Goal: Check status

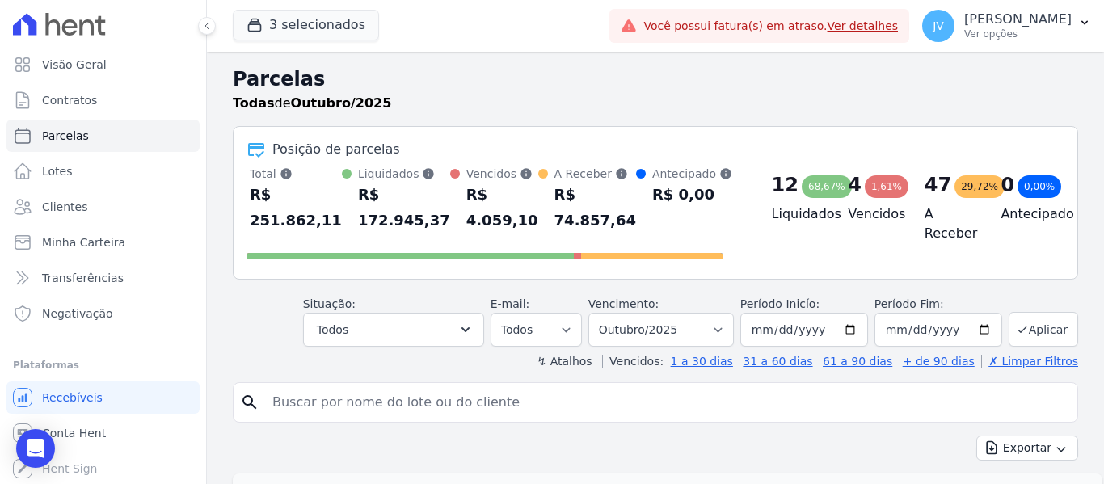
select select
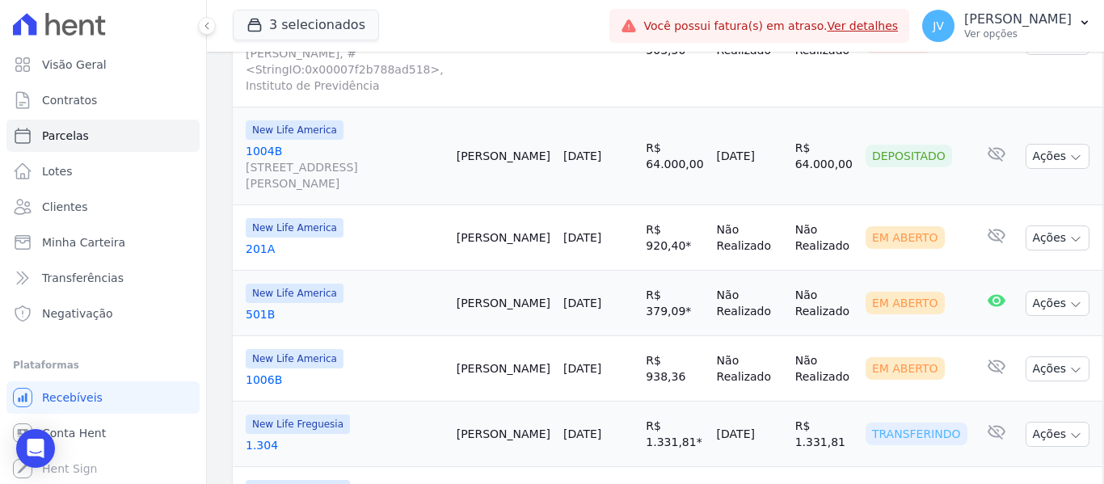
scroll to position [808, 0]
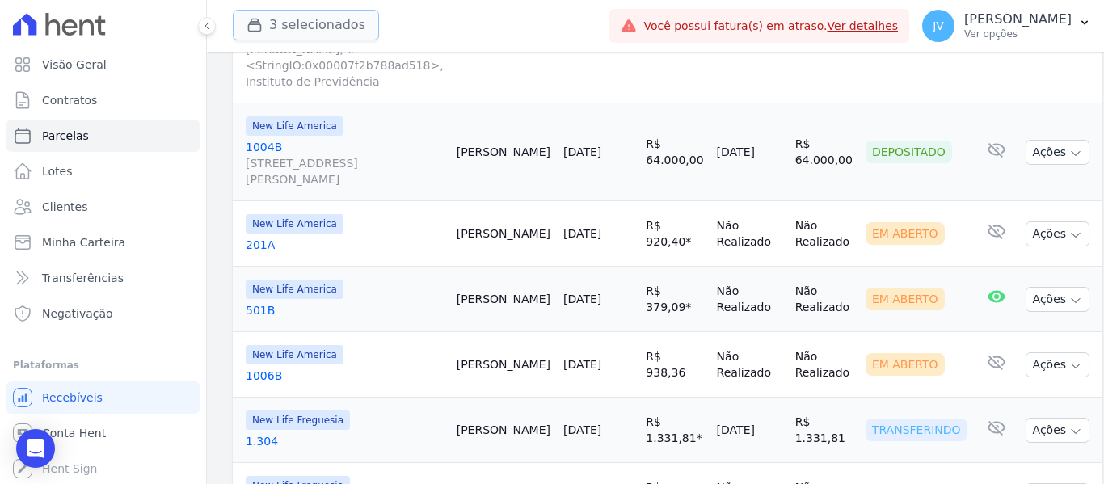
click at [308, 26] on button "3 selecionados" at bounding box center [306, 25] width 146 height 31
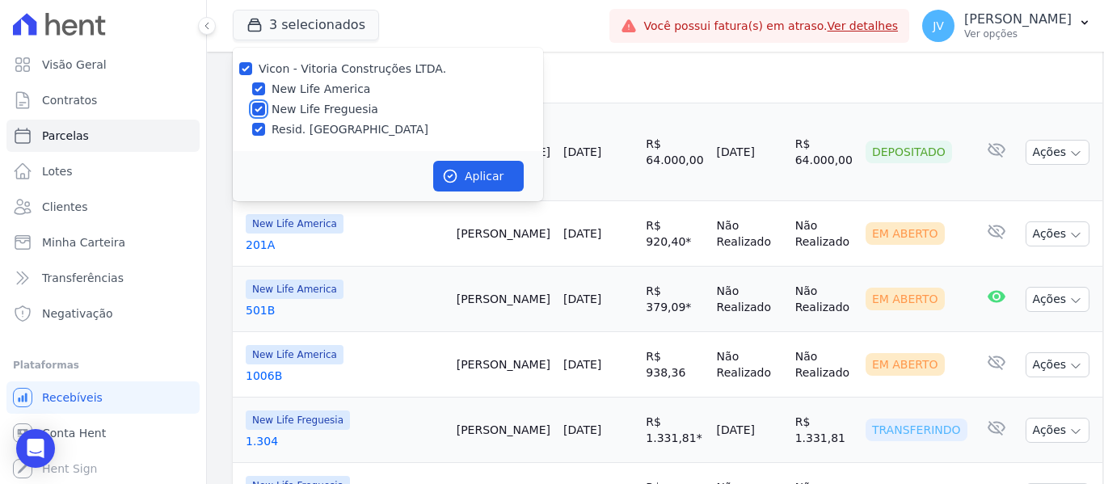
click at [258, 106] on input "New Life Freguesia" at bounding box center [258, 109] width 13 height 13
checkbox input "false"
click at [258, 126] on input "Resid. [GEOGRAPHIC_DATA]" at bounding box center [258, 129] width 13 height 13
checkbox input "false"
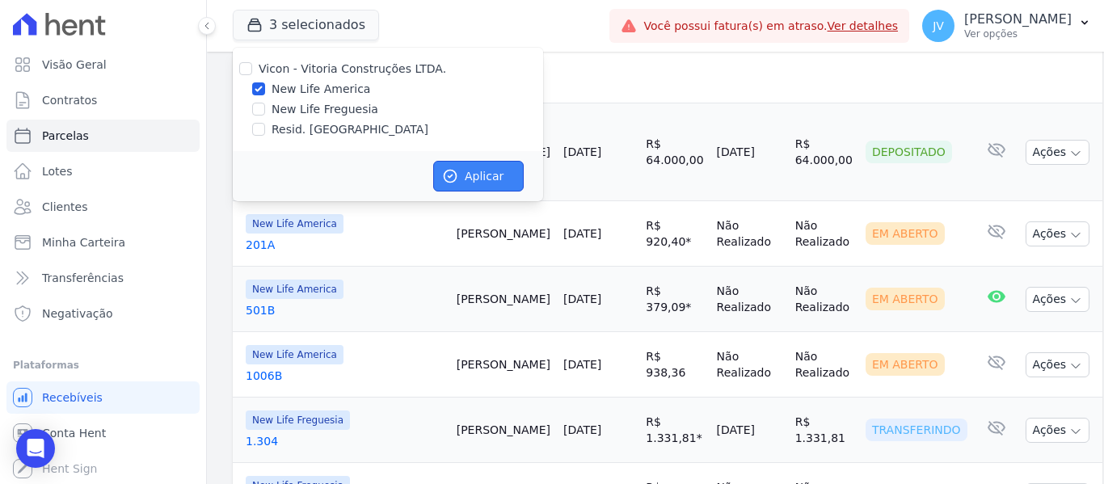
click at [487, 170] on button "Aplicar" at bounding box center [478, 176] width 91 height 31
select select
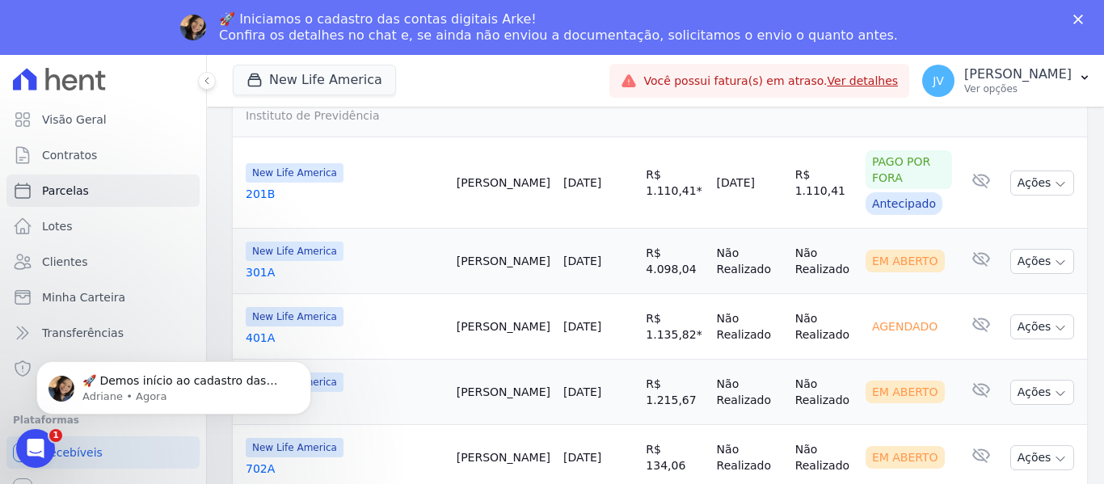
scroll to position [2263, 0]
click at [1038, 379] on button "Ações" at bounding box center [1042, 391] width 65 height 25
click at [970, 414] on link "Ver boleto" at bounding box center [1026, 429] width 155 height 30
click at [789, 359] on td "Não Realizado" at bounding box center [824, 391] width 70 height 65
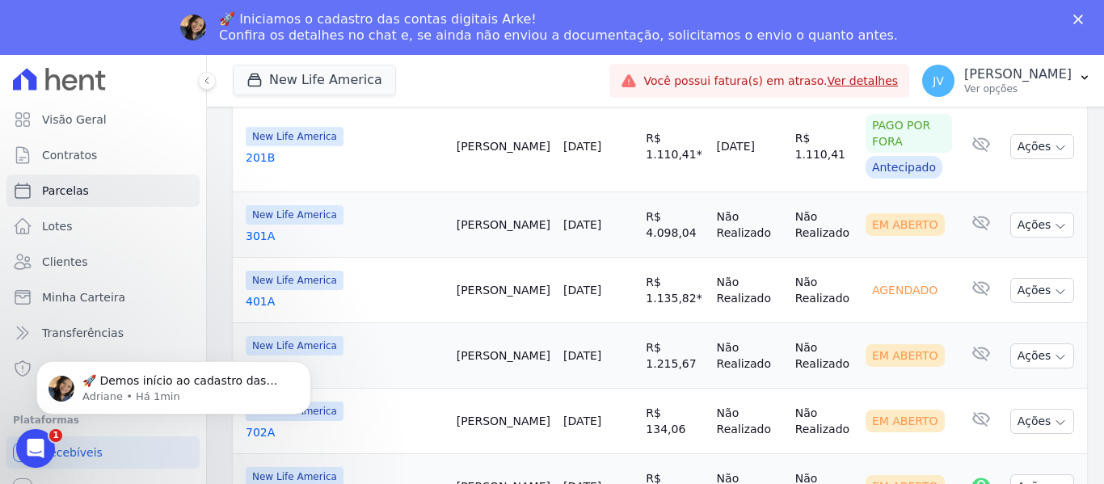
scroll to position [2318, 0]
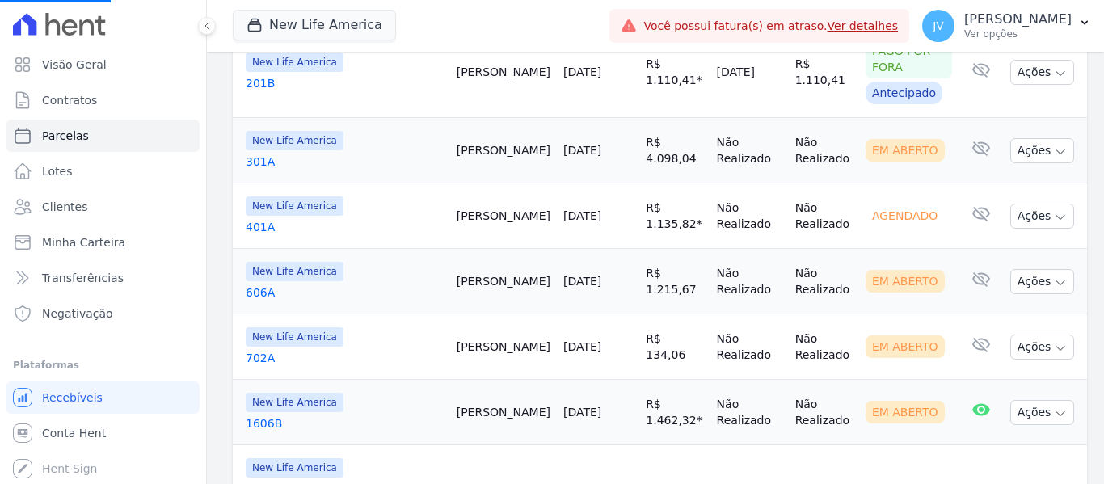
select select
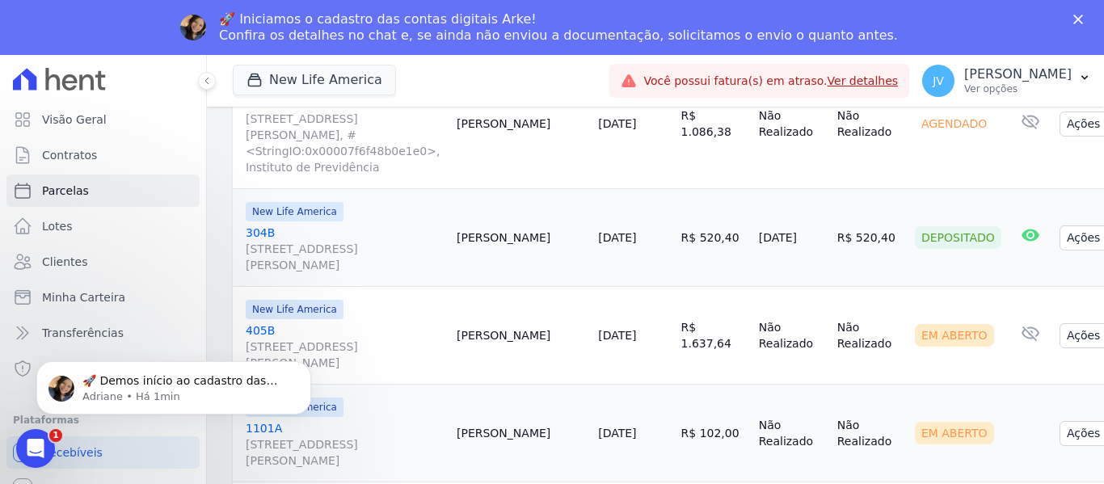
scroll to position [566, 0]
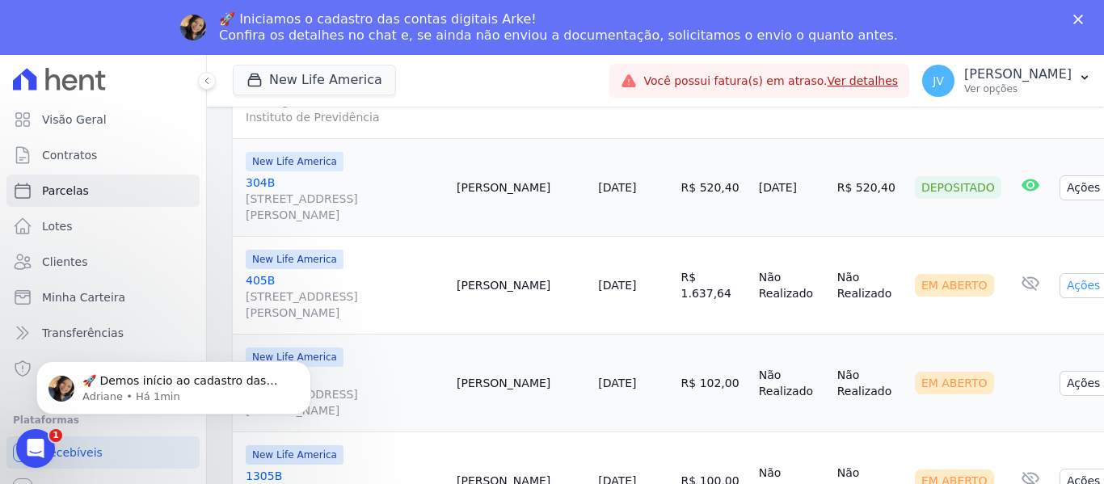
click at [1060, 275] on button "Ações" at bounding box center [1092, 285] width 65 height 25
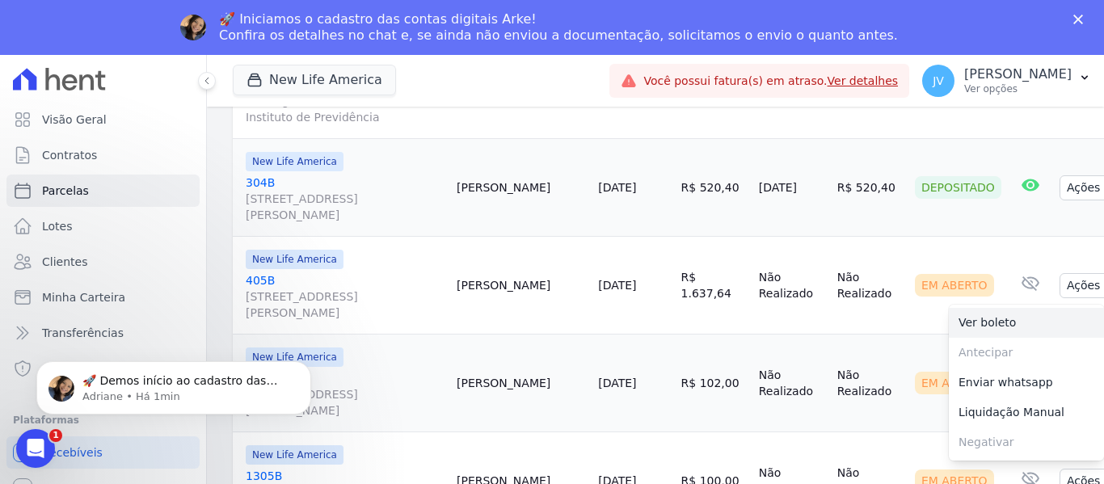
click at [958, 308] on link "Ver boleto" at bounding box center [1026, 323] width 155 height 30
click at [768, 315] on td "Não Realizado" at bounding box center [792, 286] width 78 height 98
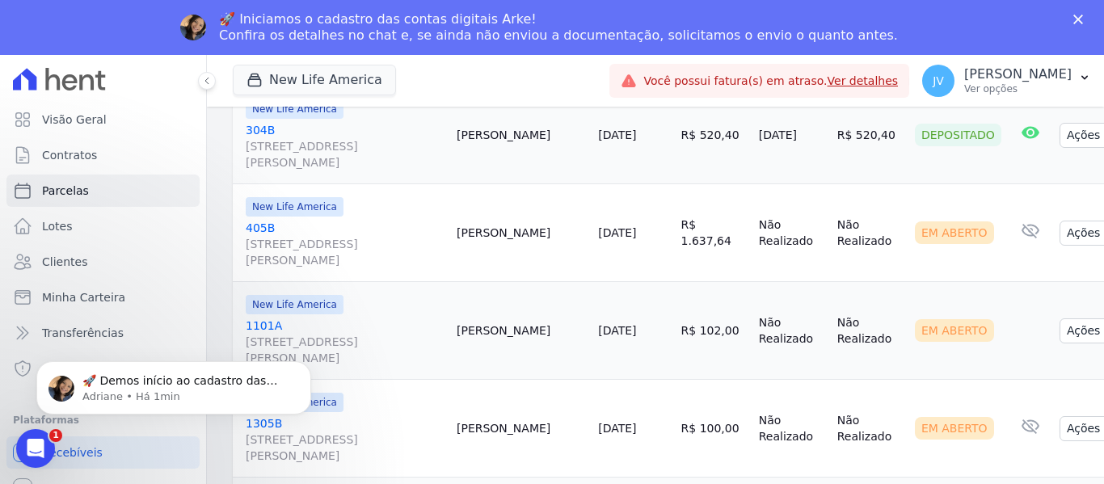
scroll to position [647, 0]
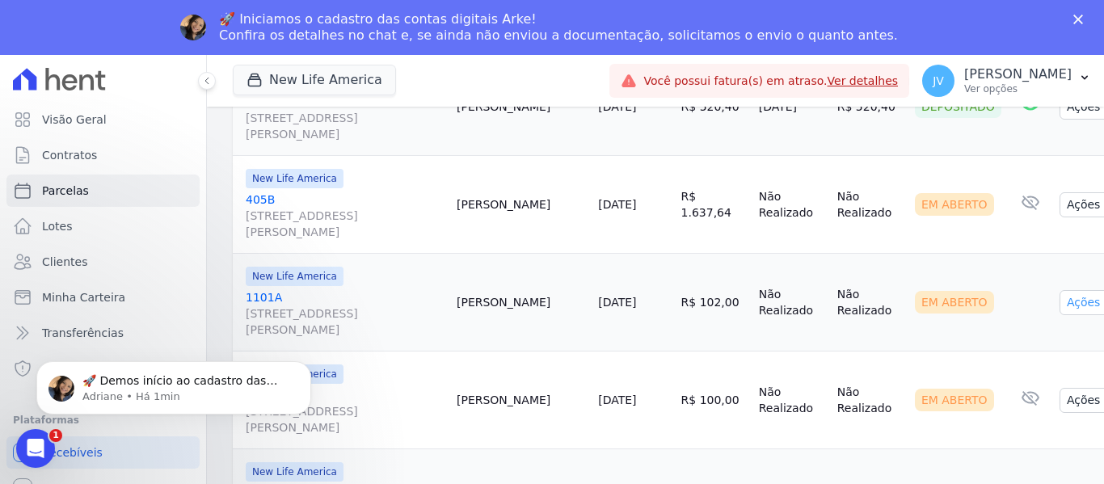
click at [1060, 290] on button "Ações" at bounding box center [1092, 302] width 65 height 25
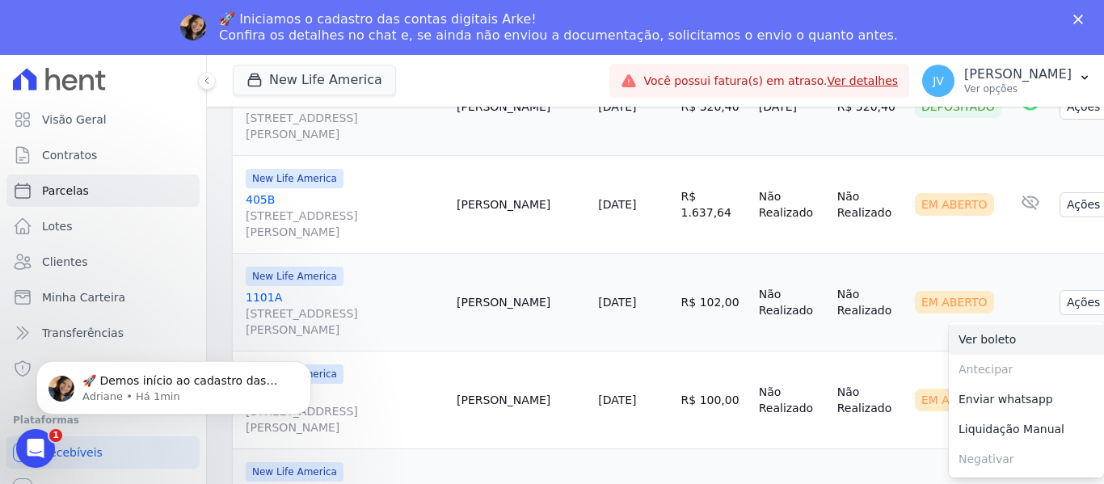
click at [984, 329] on link "Ver boleto" at bounding box center [1026, 340] width 155 height 30
click at [764, 352] on td "Não Realizado" at bounding box center [792, 401] width 78 height 98
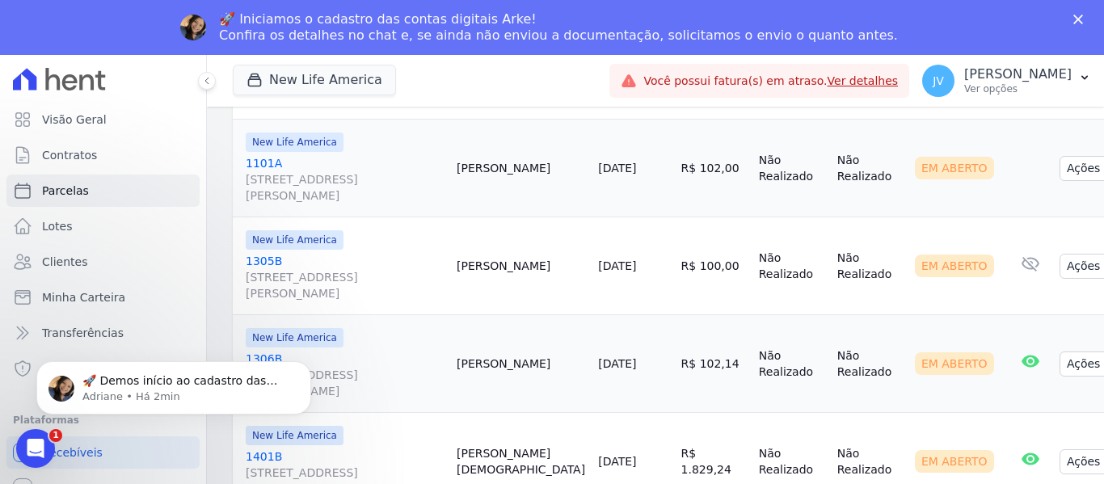
scroll to position [808, 0]
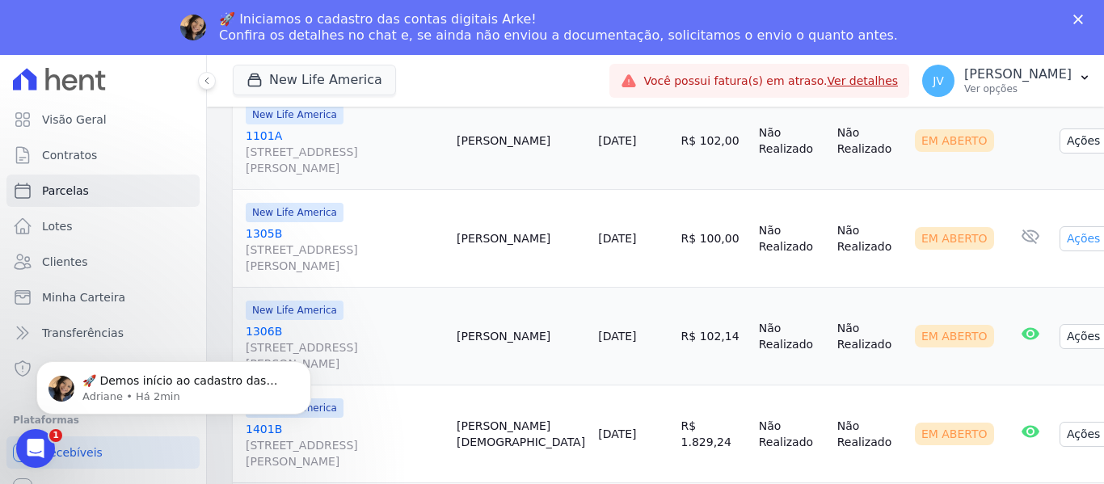
click at [1060, 226] on button "Ações" at bounding box center [1092, 238] width 65 height 25
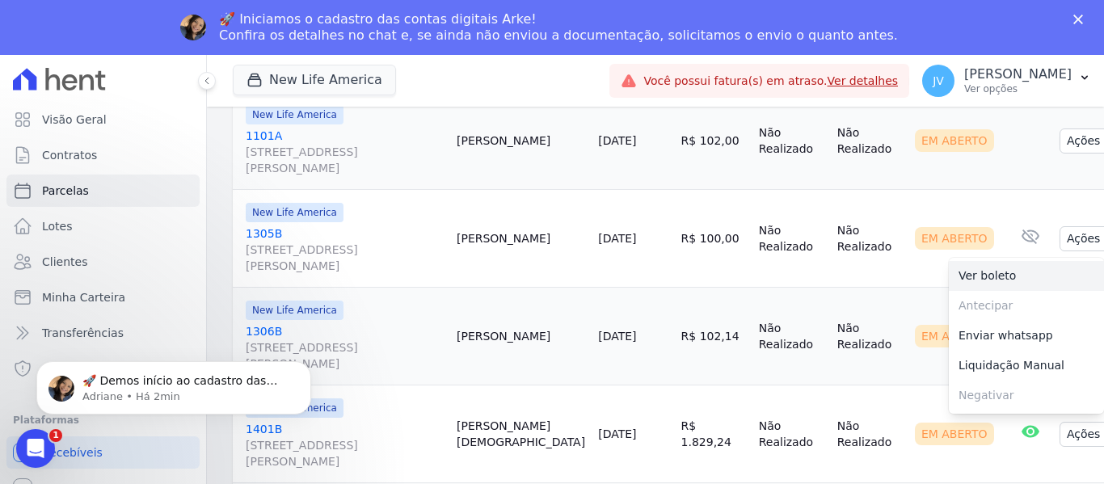
click at [952, 262] on link "Ver boleto" at bounding box center [1026, 276] width 155 height 30
click at [758, 288] on td "Não Realizado" at bounding box center [792, 337] width 78 height 98
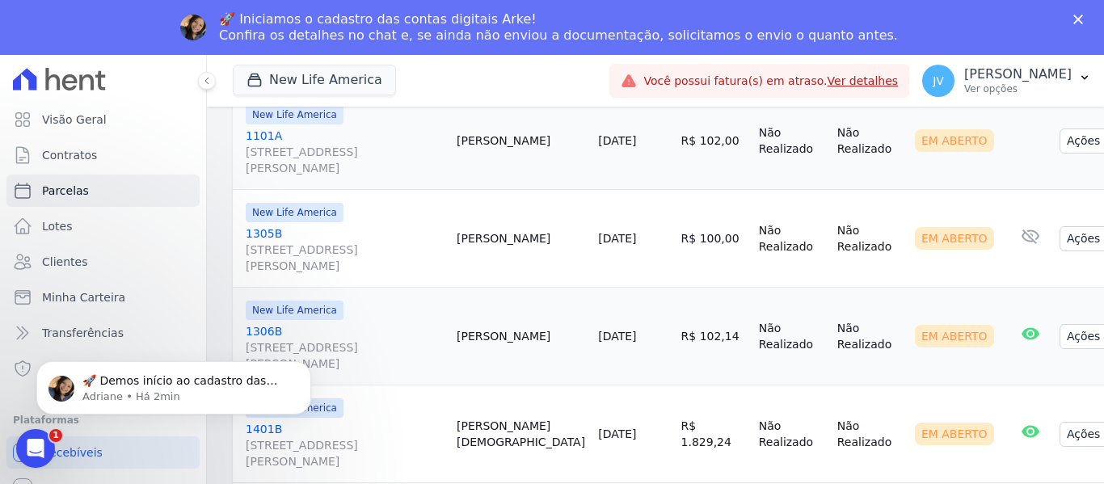
scroll to position [889, 0]
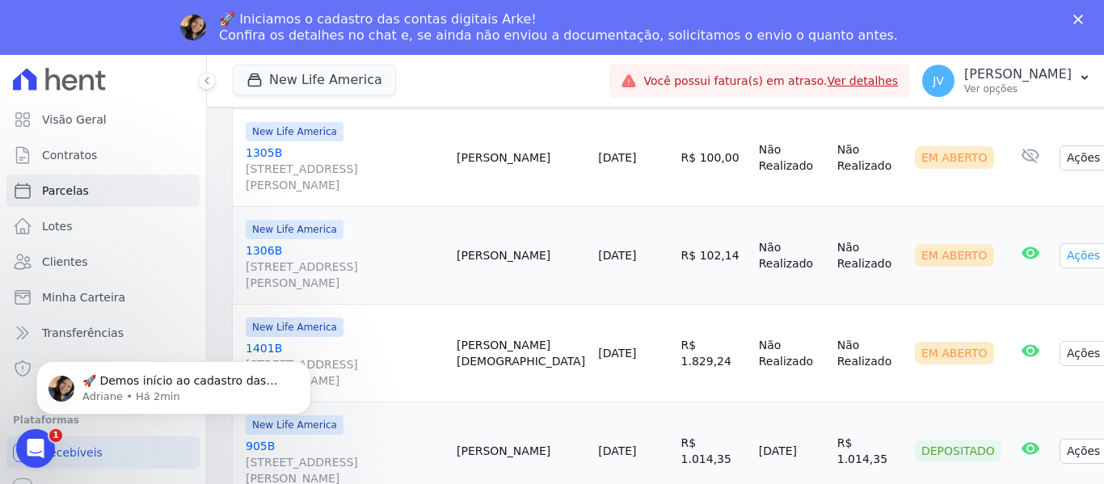
click at [1060, 249] on button "Ações" at bounding box center [1092, 255] width 65 height 25
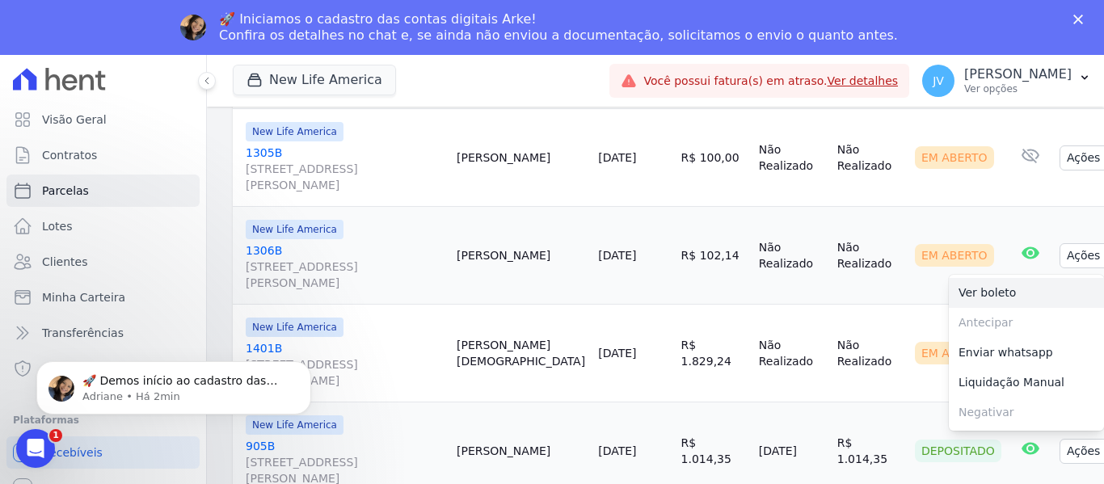
click at [962, 278] on link "Ver boleto" at bounding box center [1026, 293] width 155 height 30
click at [909, 403] on td "Depositado" at bounding box center [958, 452] width 99 height 98
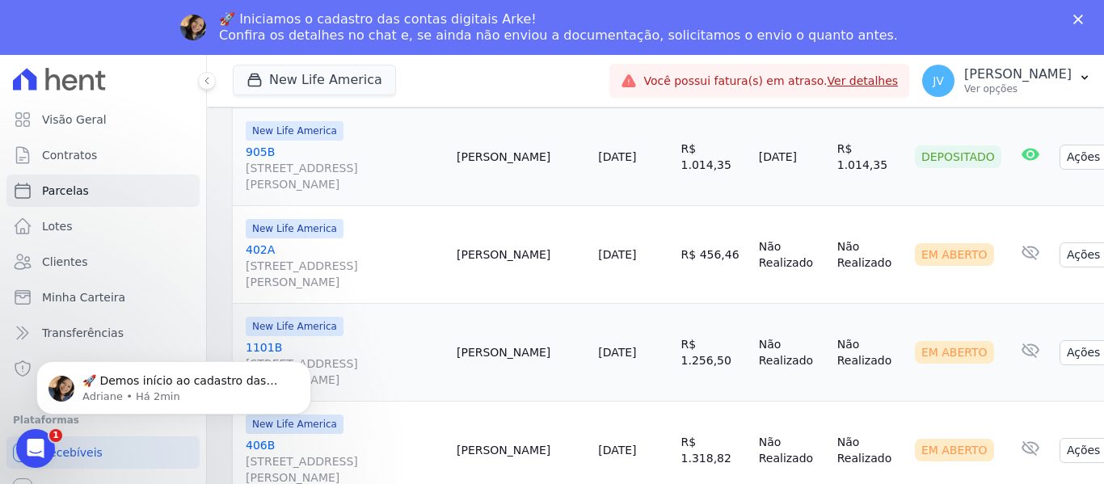
scroll to position [1212, 0]
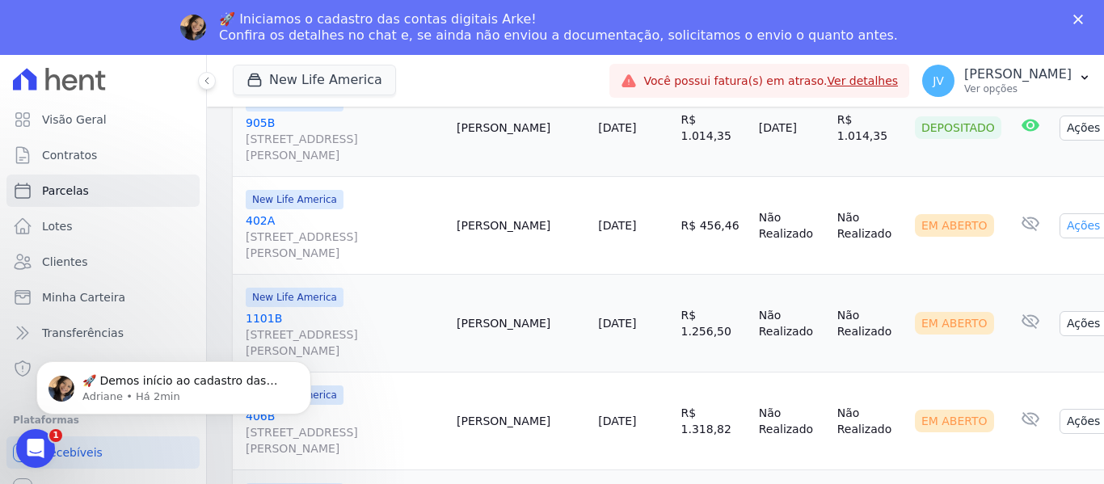
click at [1103, 221] on icon "button" at bounding box center [1109, 227] width 13 height 13
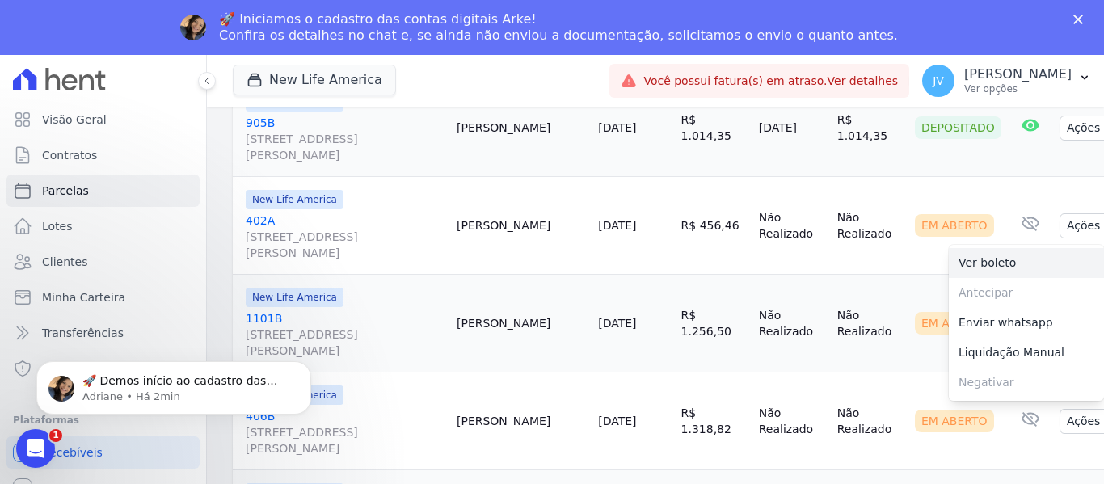
click at [988, 248] on link "Ver boleto" at bounding box center [1026, 263] width 155 height 30
click at [757, 351] on td "Não Realizado" at bounding box center [792, 324] width 78 height 98
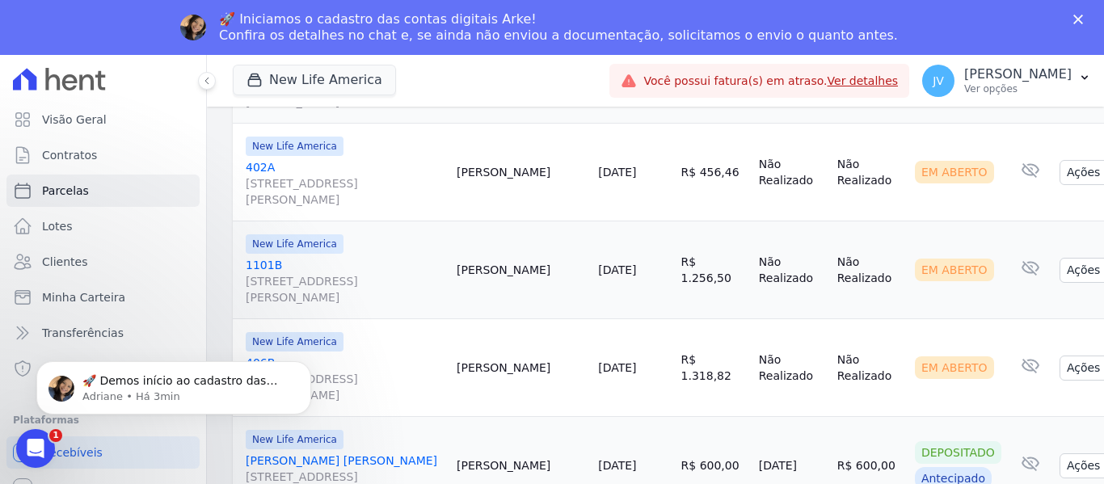
scroll to position [1293, 0]
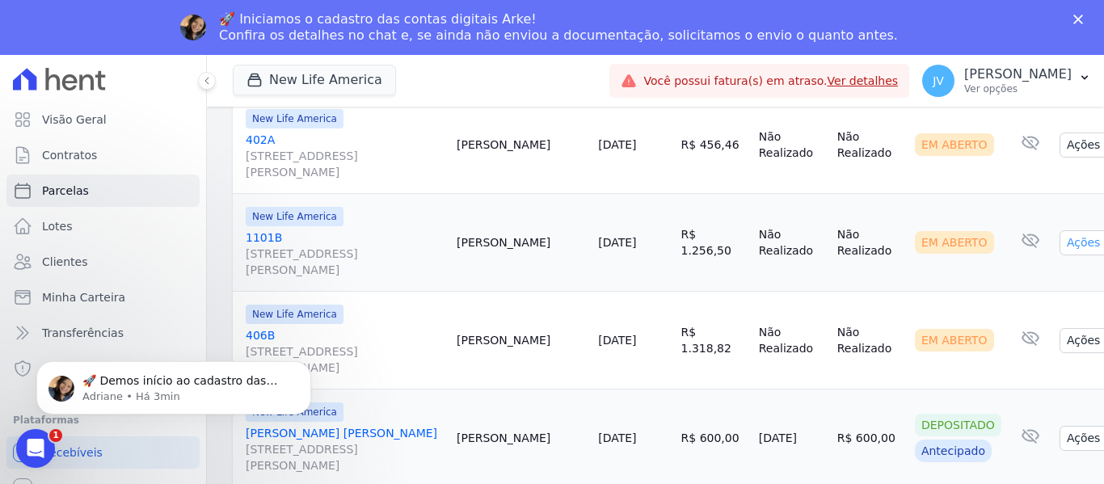
click at [1060, 230] on button "Ações" at bounding box center [1092, 242] width 65 height 25
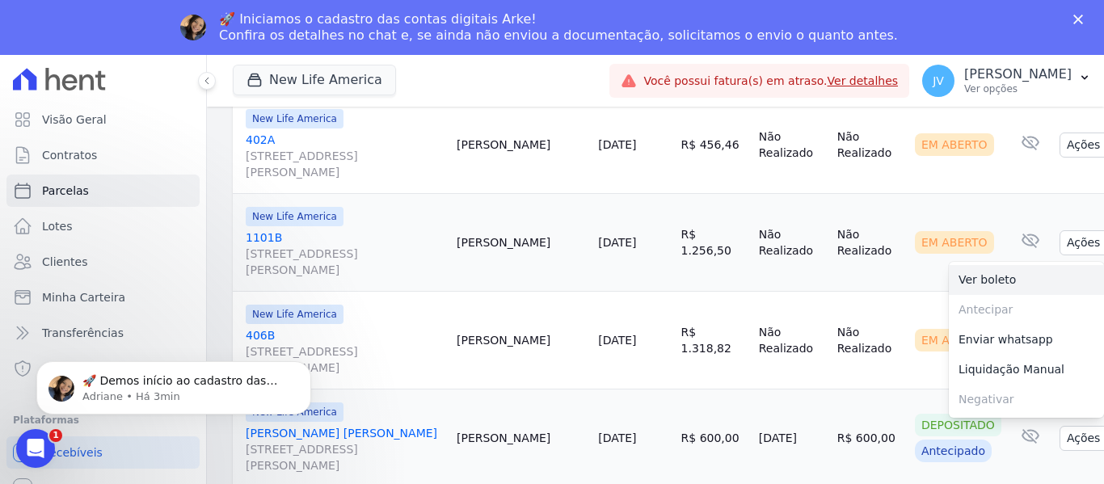
click at [983, 269] on link "Ver boleto" at bounding box center [1026, 280] width 155 height 30
click at [831, 390] on td "R$ 600,00" at bounding box center [870, 439] width 78 height 98
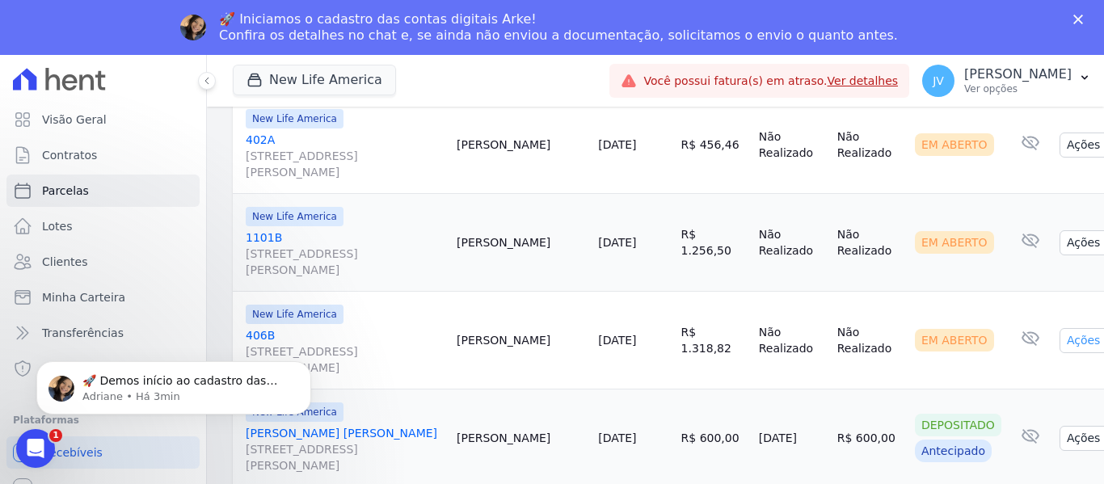
click at [1060, 336] on button "Ações" at bounding box center [1092, 340] width 65 height 25
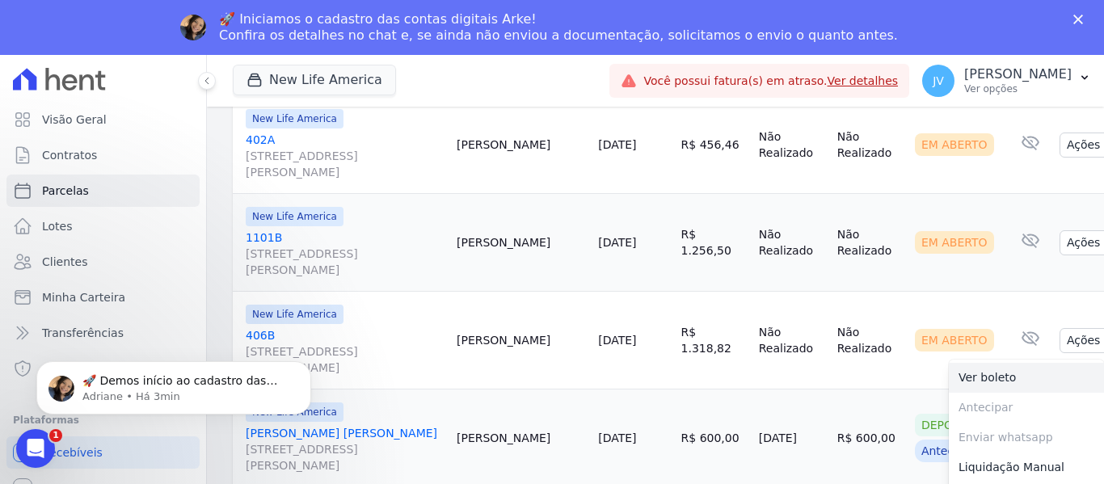
click at [996, 363] on link "Ver boleto" at bounding box center [1026, 378] width 155 height 30
click at [841, 390] on td "R$ 600,00" at bounding box center [870, 439] width 78 height 98
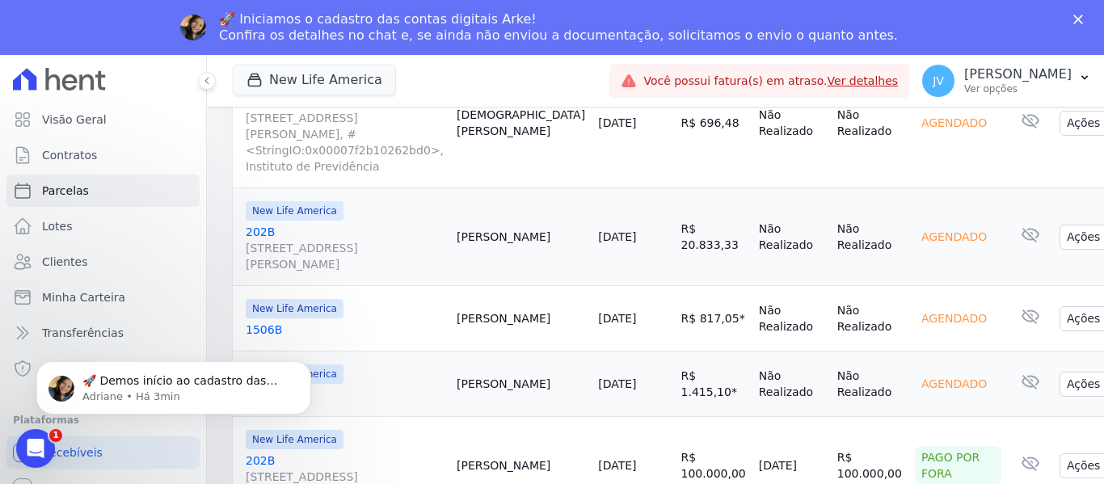
scroll to position [1736, 0]
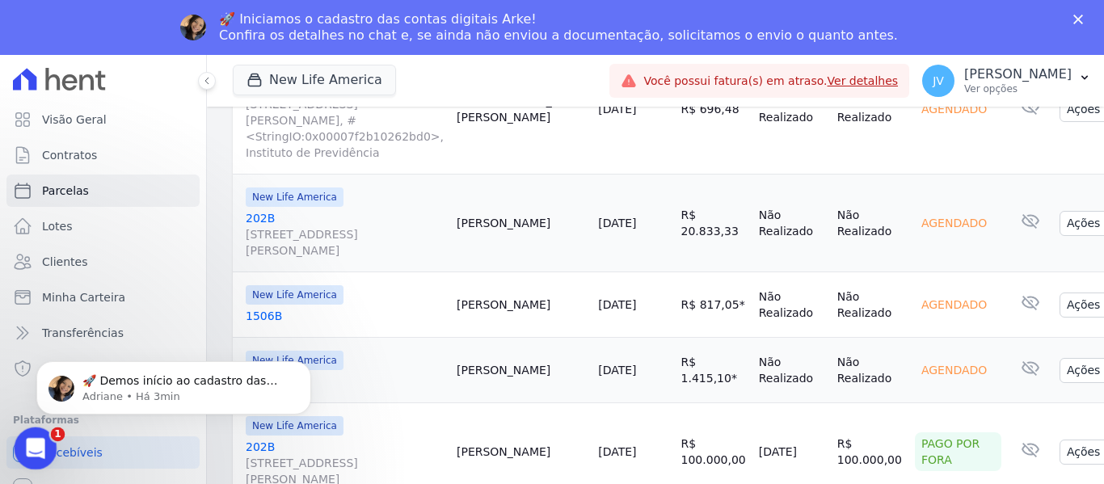
click at [32, 447] on icon "Abertura do Messenger da Intercom" at bounding box center [33, 446] width 27 height 27
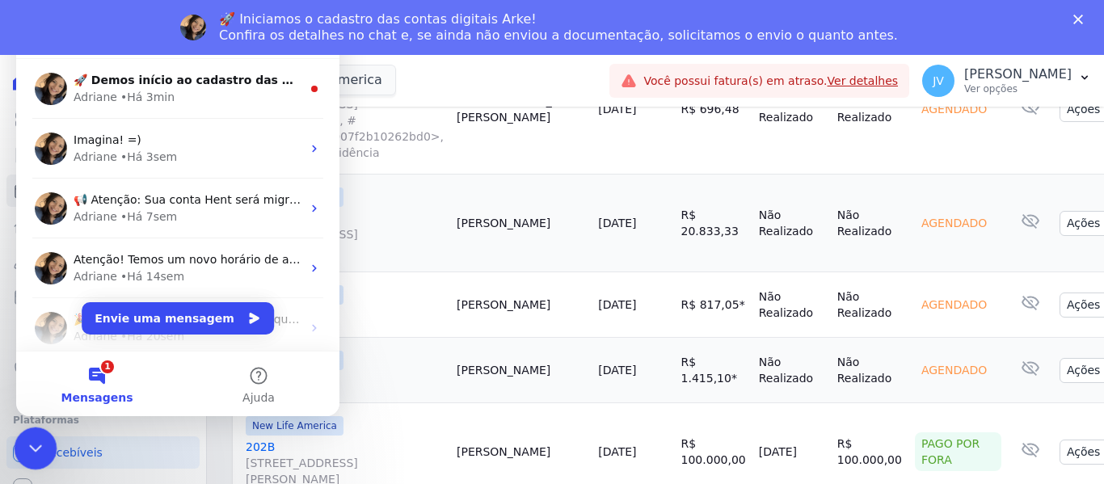
scroll to position [0, 0]
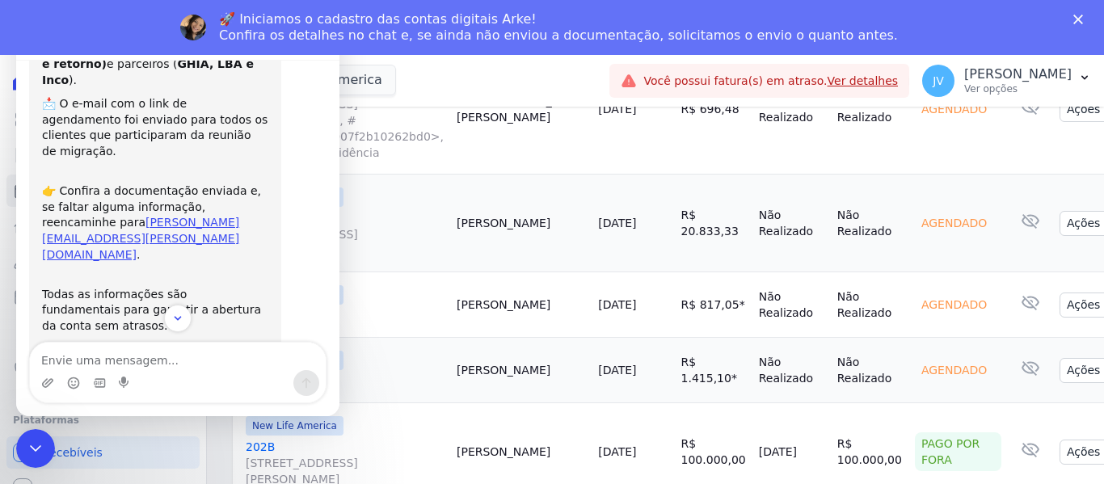
scroll to position [203, 0]
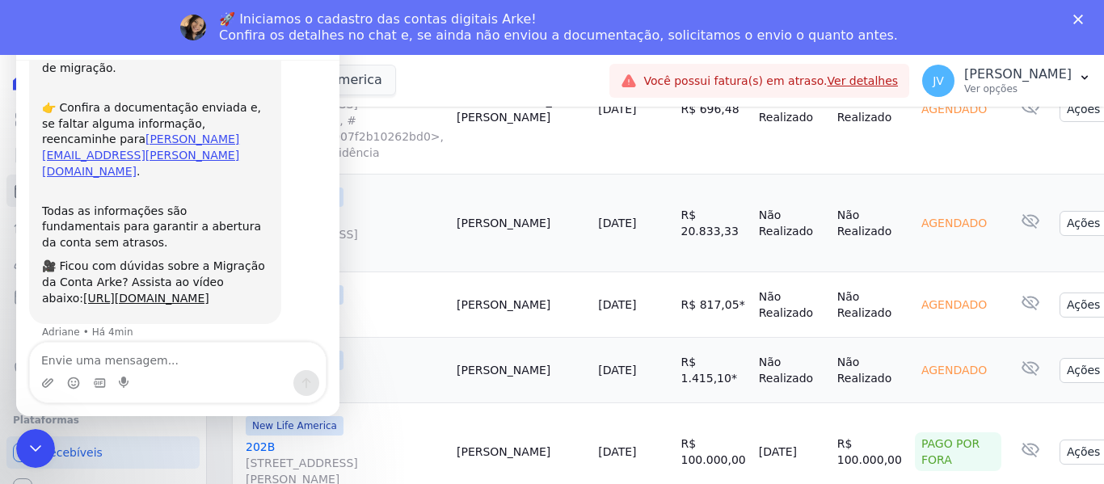
click at [478, 285] on td "[PERSON_NAME]" at bounding box center [520, 304] width 141 height 65
click at [27, 461] on div "Encerramento do Messenger da Intercom" at bounding box center [33, 446] width 39 height 39
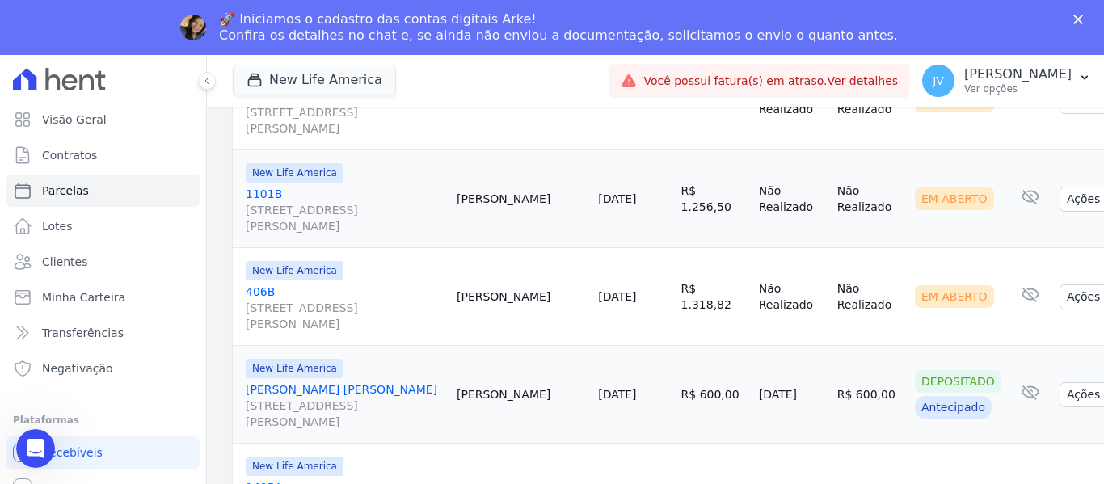
scroll to position [1251, 0]
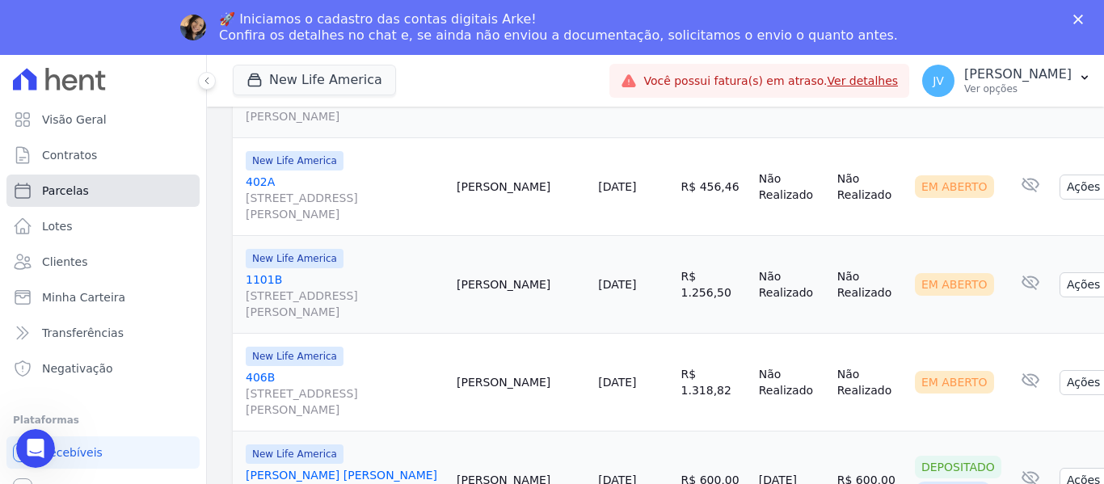
click at [87, 199] on link "Parcelas" at bounding box center [102, 191] width 193 height 32
select select
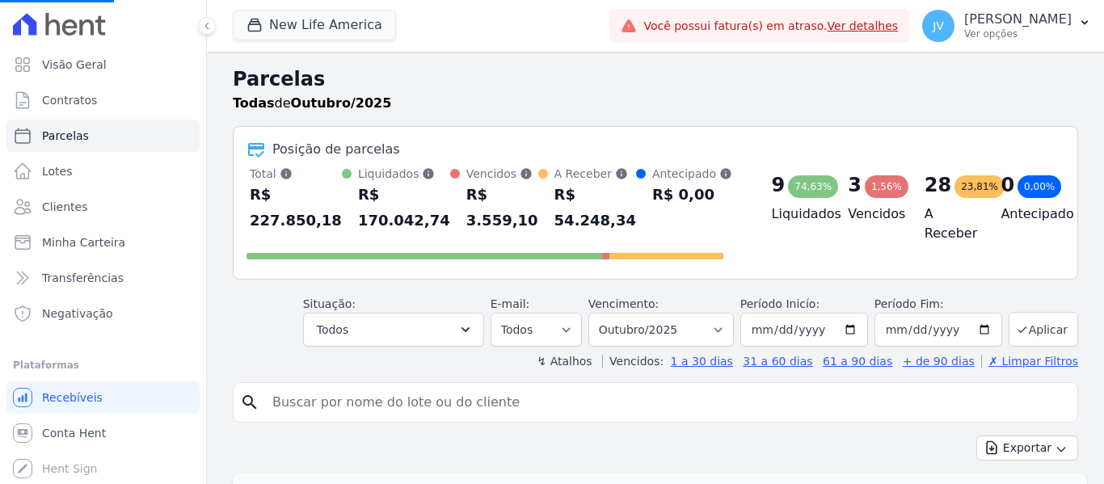
select select
